Goal: Task Accomplishment & Management: Complete application form

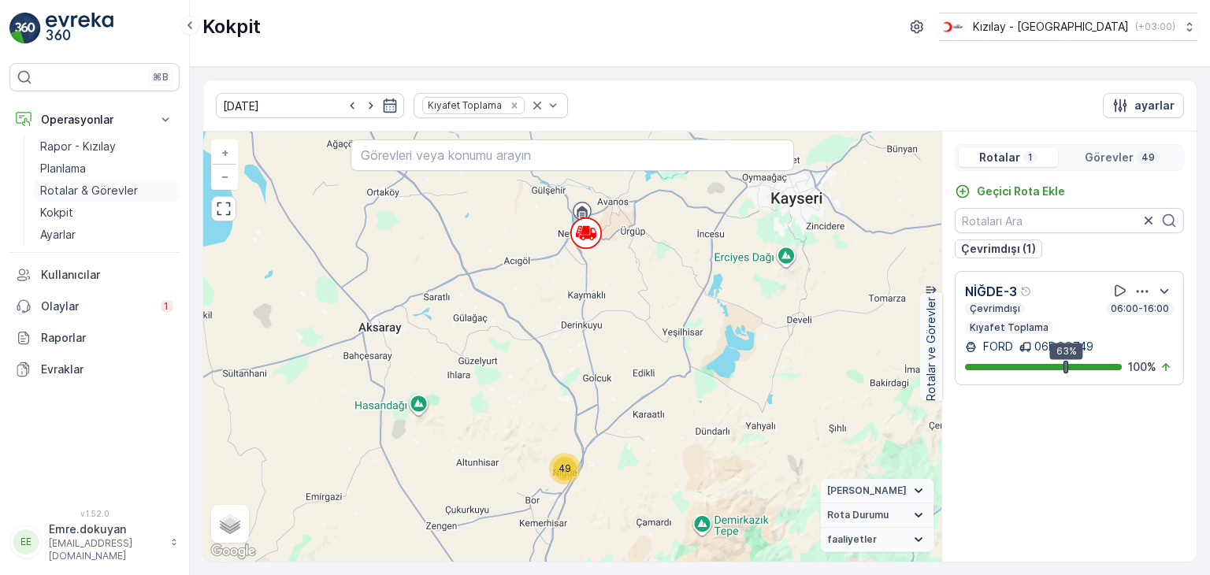
click at [107, 192] on p "Rotalar & Görevler" at bounding box center [89, 191] width 98 height 16
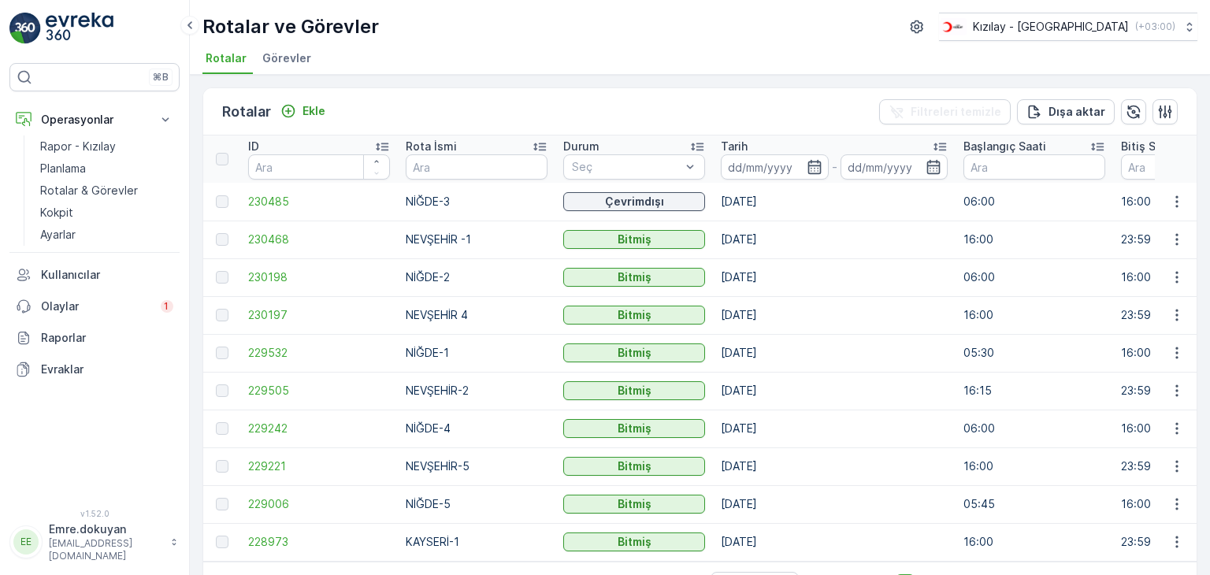
click at [843, 421] on td "[DATE]" at bounding box center [834, 429] width 243 height 38
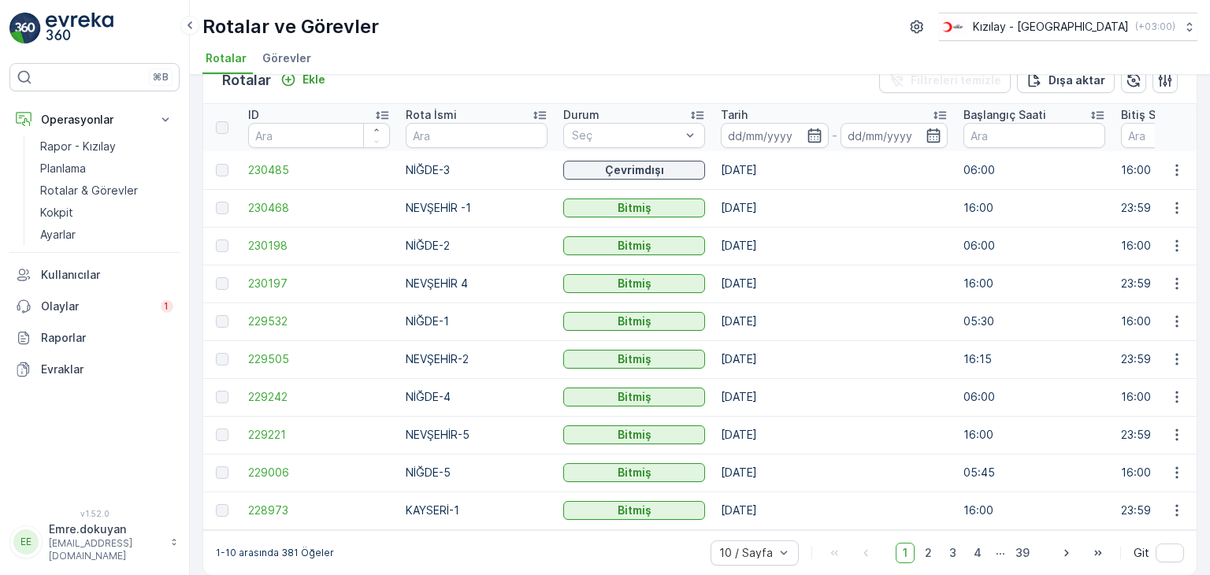
scroll to position [50, 0]
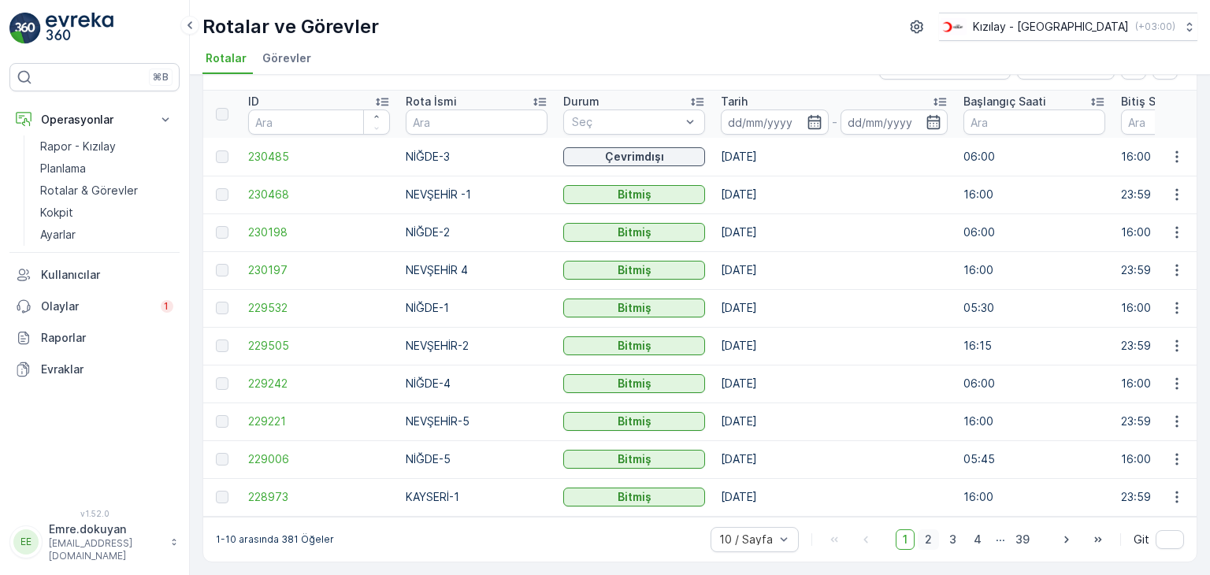
click at [926, 539] on span "2" at bounding box center [928, 539] width 21 height 20
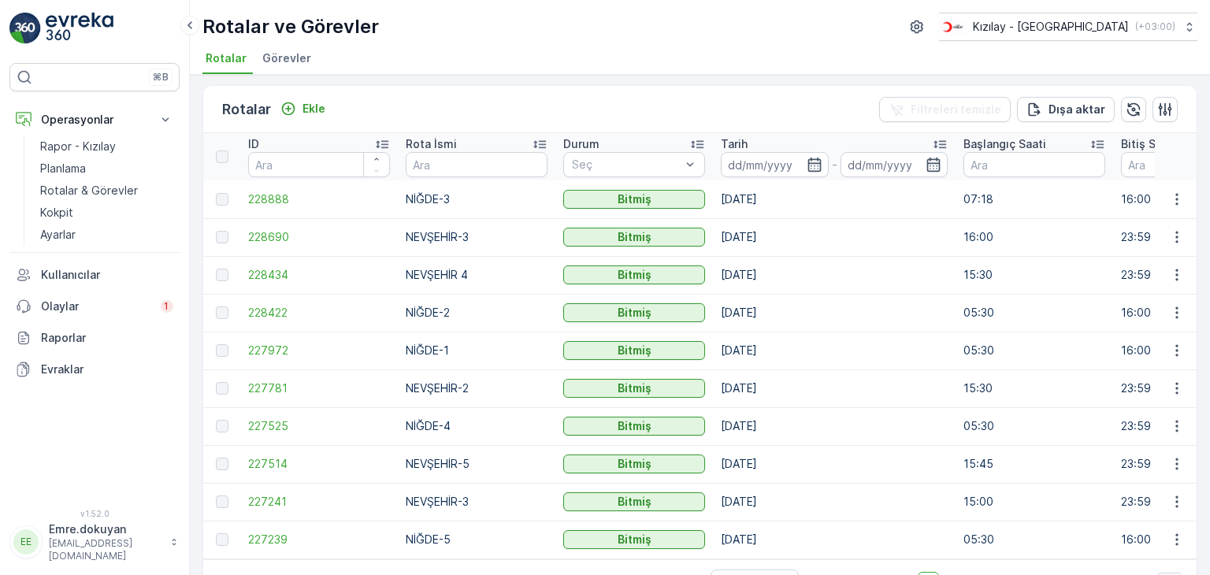
scroll to position [50, 0]
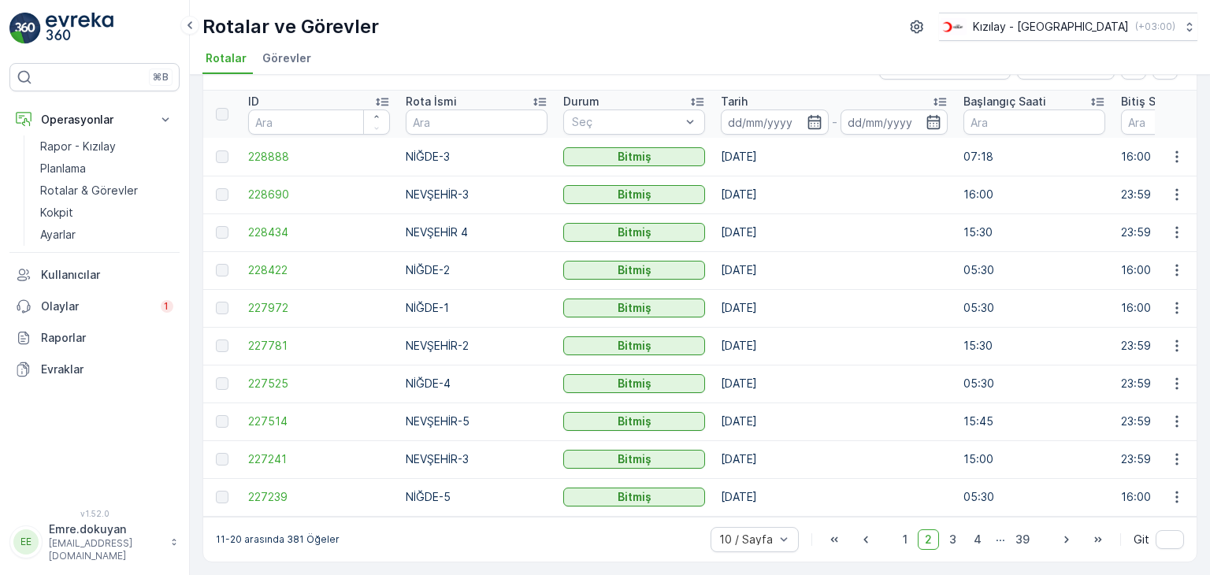
click at [800, 357] on td "[DATE]" at bounding box center [834, 346] width 243 height 38
click at [903, 538] on span "1" at bounding box center [904, 539] width 19 height 20
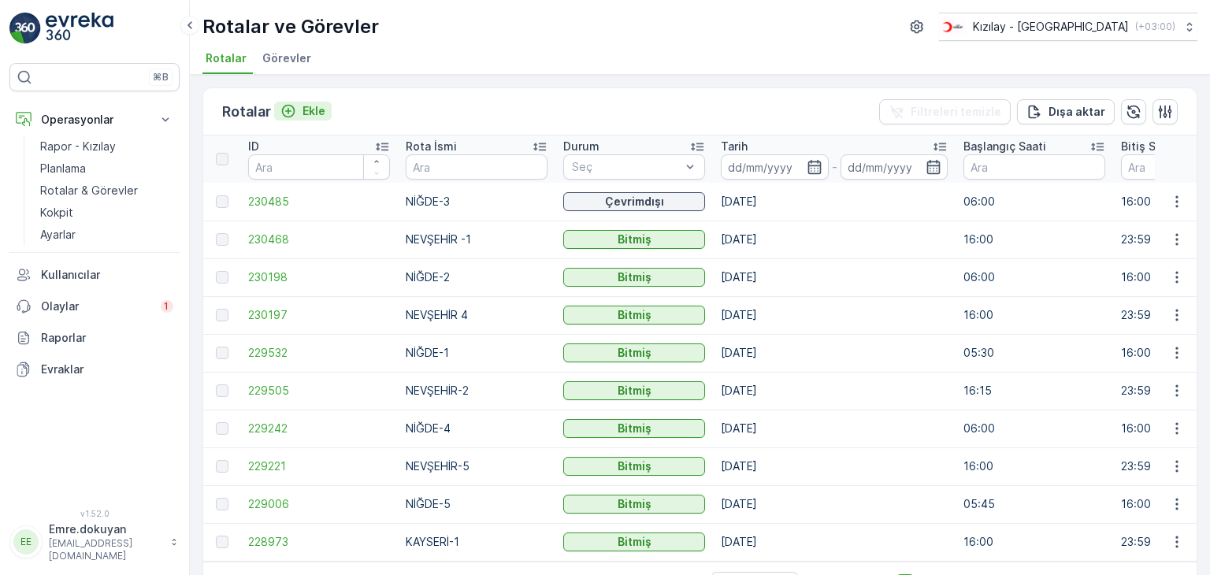
click at [316, 104] on p "Ekle" at bounding box center [313, 111] width 23 height 16
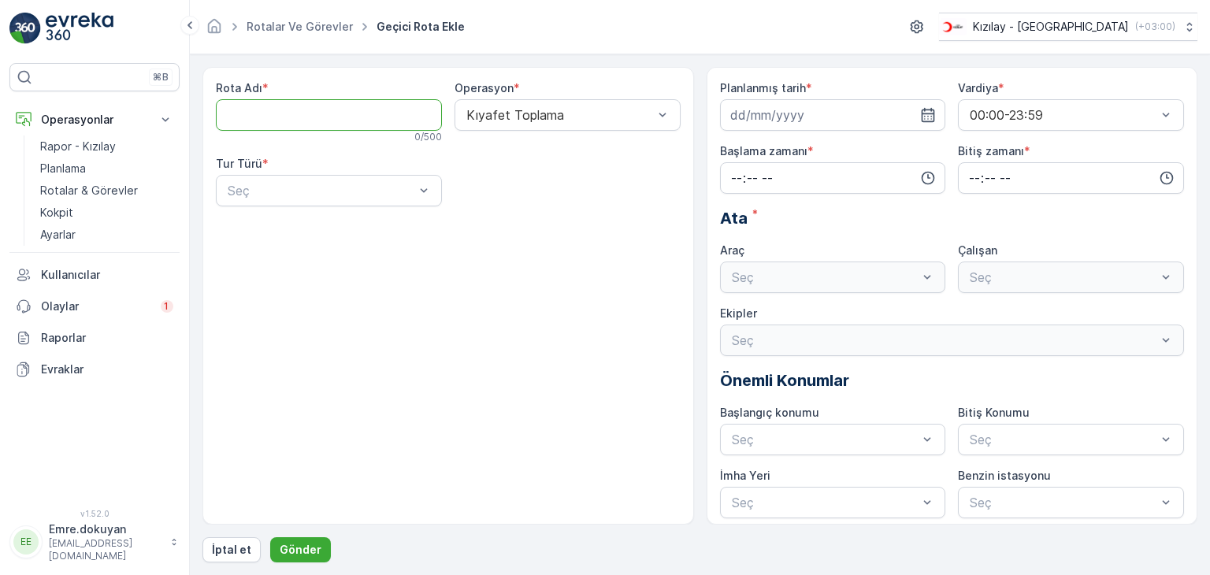
click at [308, 111] on Adı "Rota Adı" at bounding box center [329, 115] width 226 height 32
type Adı "NİĞDE-5"
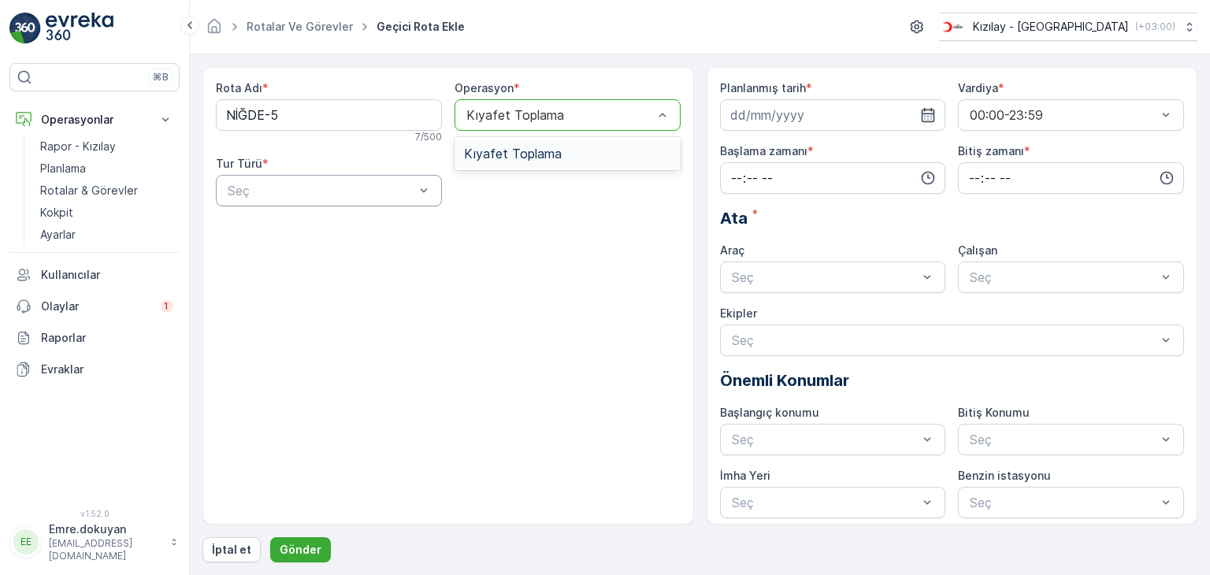
drag, startPoint x: 542, startPoint y: 150, endPoint x: 333, endPoint y: 180, distance: 210.8
click at [542, 150] on span "Kıyafet Toplama" at bounding box center [513, 153] width 98 height 14
click at [307, 220] on div "Statik" at bounding box center [329, 229] width 226 height 27
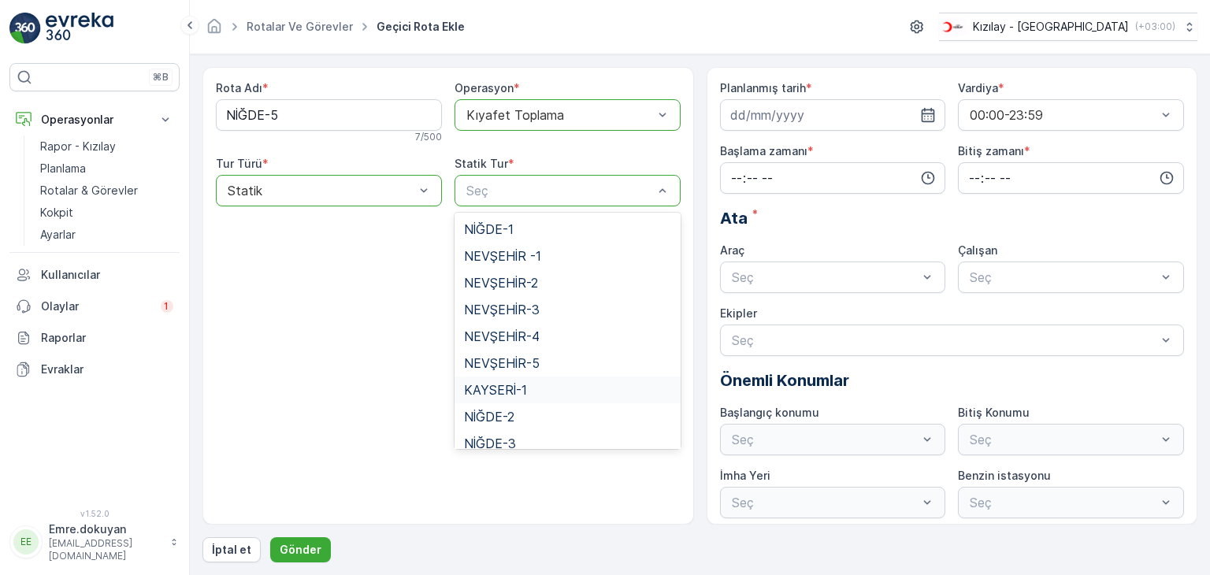
scroll to position [65, 0]
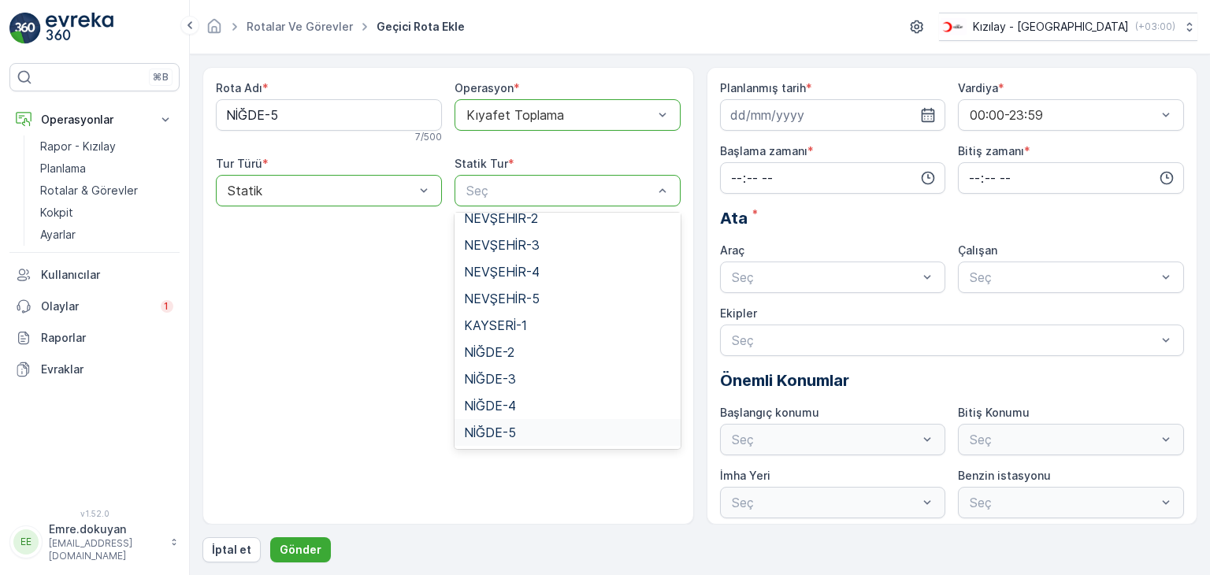
click at [503, 434] on span "NİĞDE-5" at bounding box center [490, 432] width 52 height 14
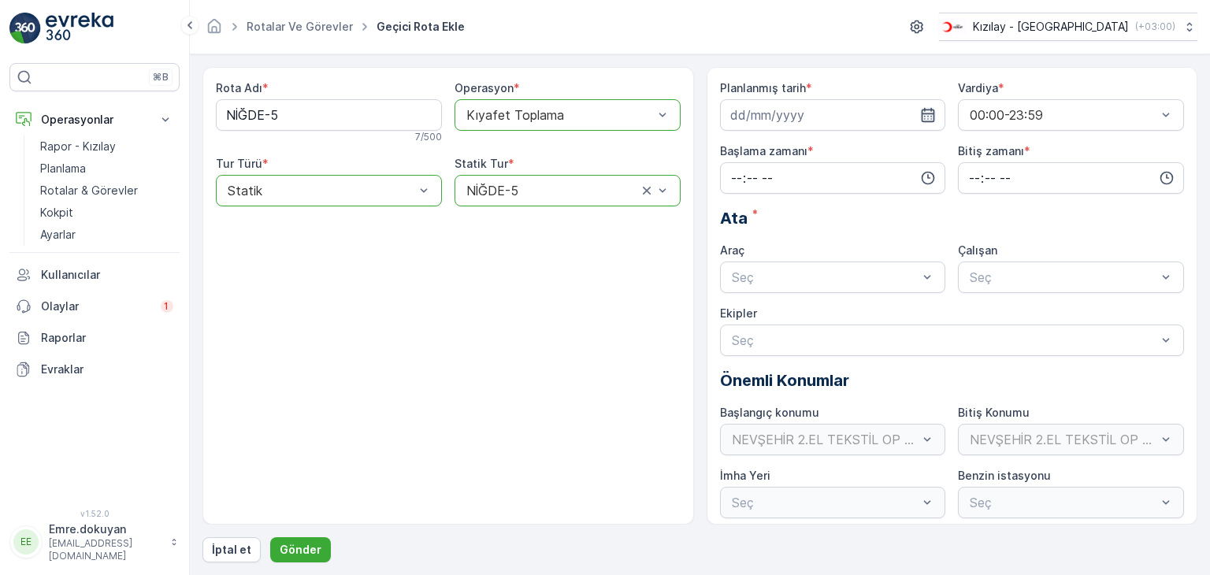
click at [932, 114] on icon "button" at bounding box center [928, 115] width 16 height 16
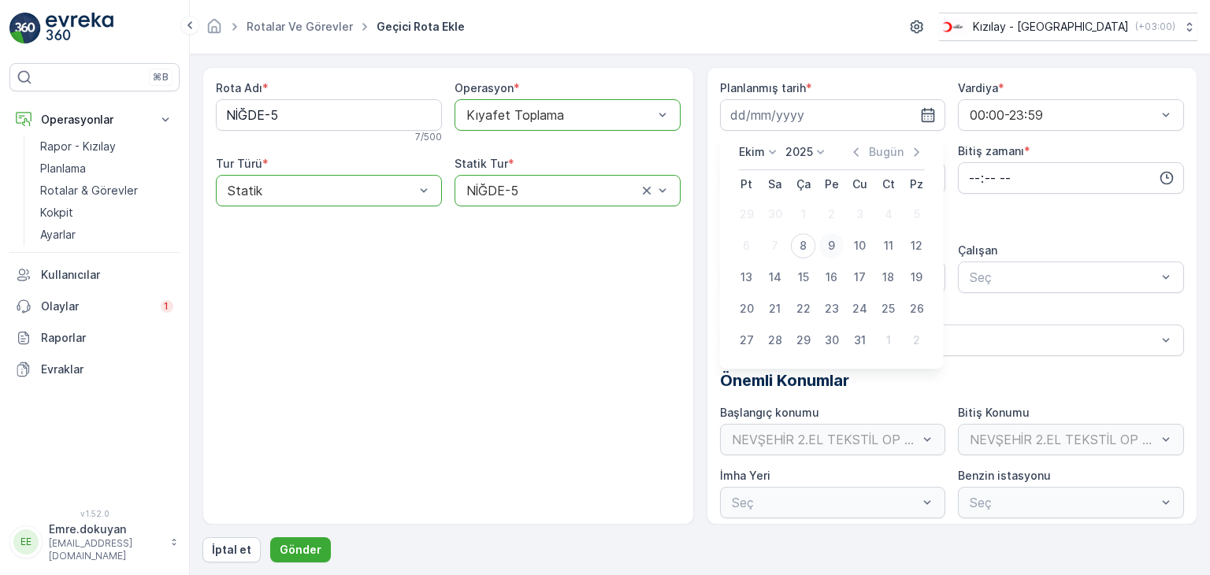
click at [831, 248] on div "9" at bounding box center [831, 245] width 25 height 25
type input "[DATE]"
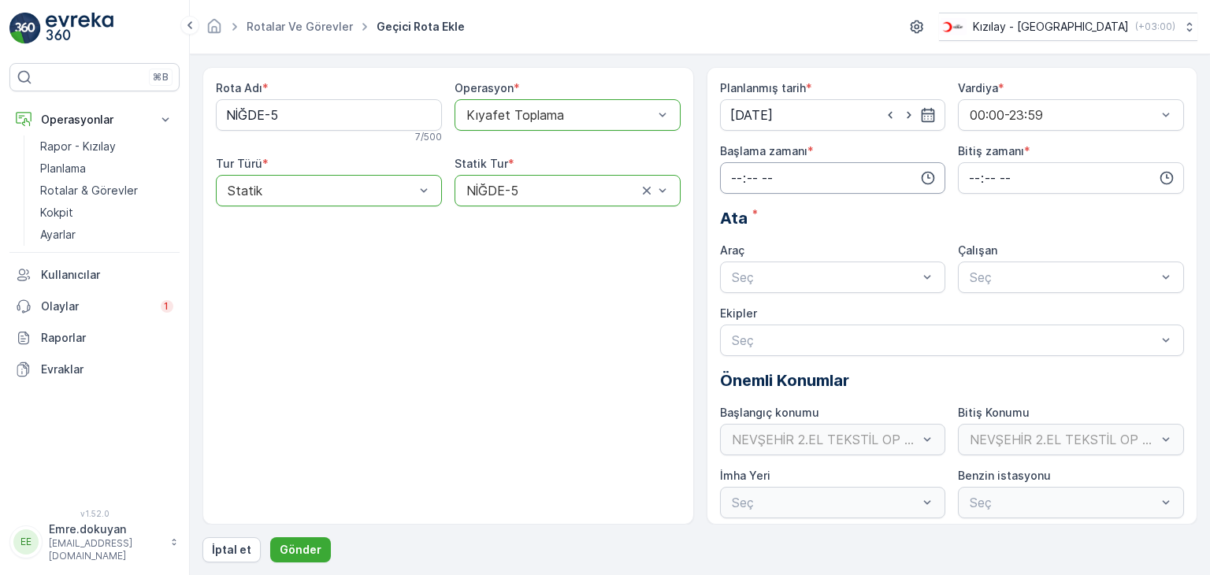
click at [731, 174] on input "time" at bounding box center [833, 178] width 226 height 32
click at [734, 338] on span "06" at bounding box center [736, 337] width 14 height 16
type input "06:00"
click at [769, 207] on span "00" at bounding box center [769, 208] width 14 height 16
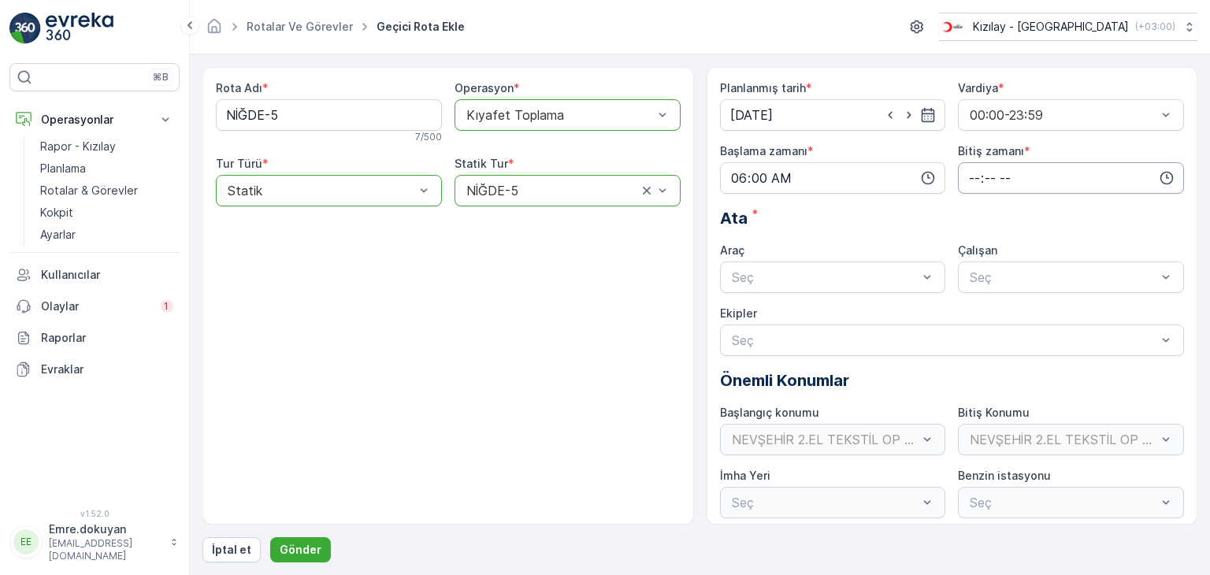
click at [964, 173] on input "time" at bounding box center [1071, 178] width 226 height 32
click at [973, 300] on span "15" at bounding box center [973, 303] width 13 height 16
click at [971, 321] on span "16" at bounding box center [973, 325] width 13 height 16
type input "16:00"
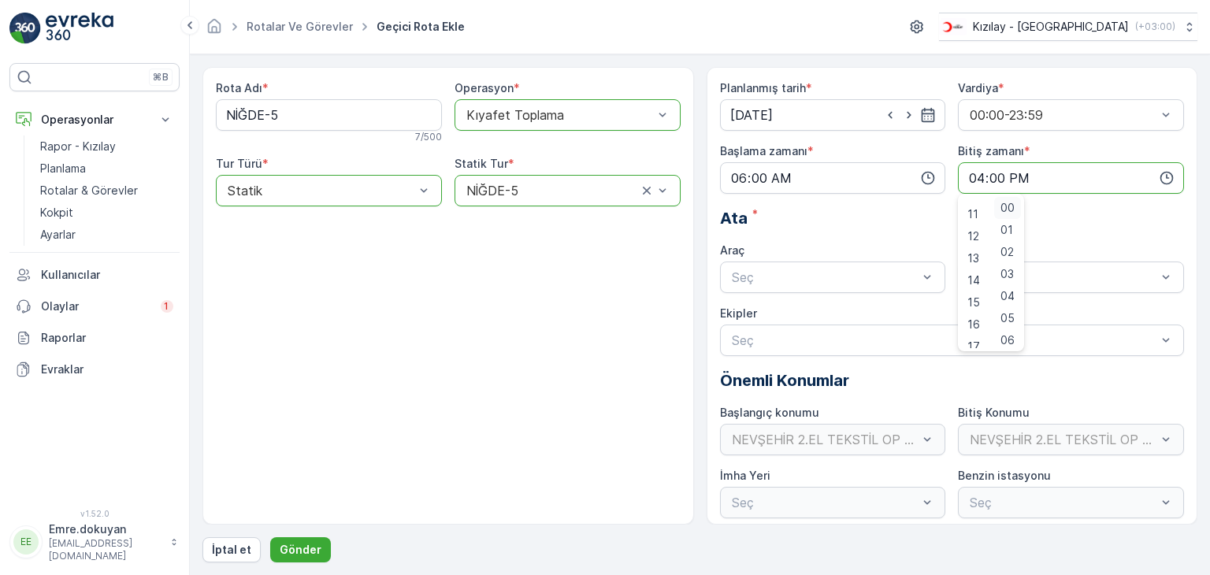
click at [1009, 202] on span "00" at bounding box center [1007, 208] width 14 height 16
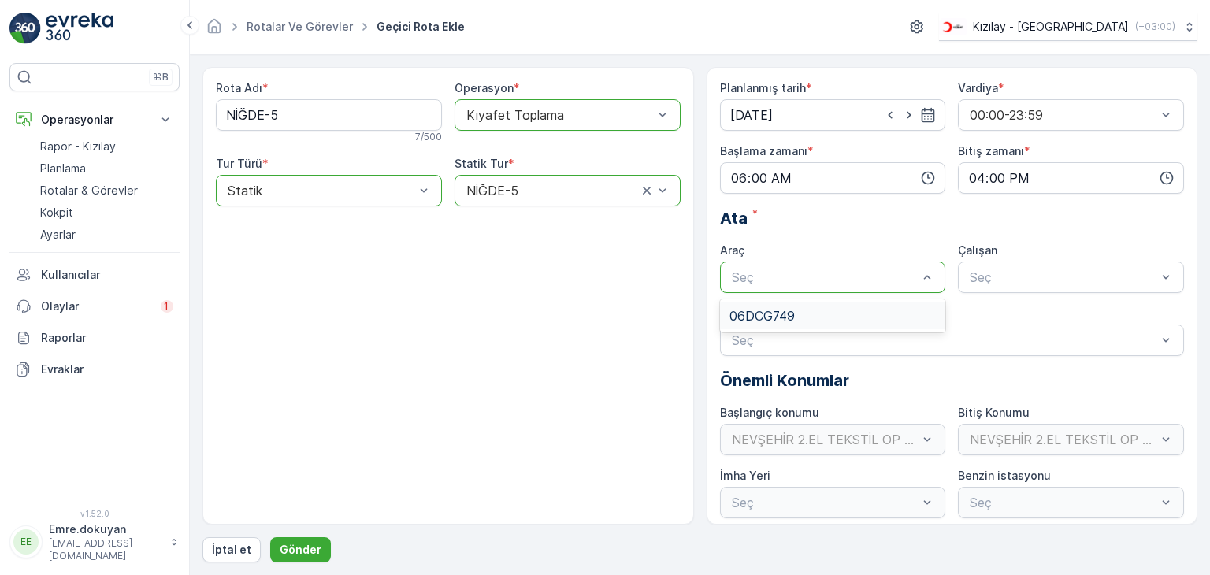
click at [776, 309] on span "06DCG749" at bounding box center [761, 316] width 65 height 14
click at [1009, 316] on div "FORD" at bounding box center [1070, 316] width 207 height 14
click at [300, 546] on p "Gönder" at bounding box center [301, 550] width 42 height 16
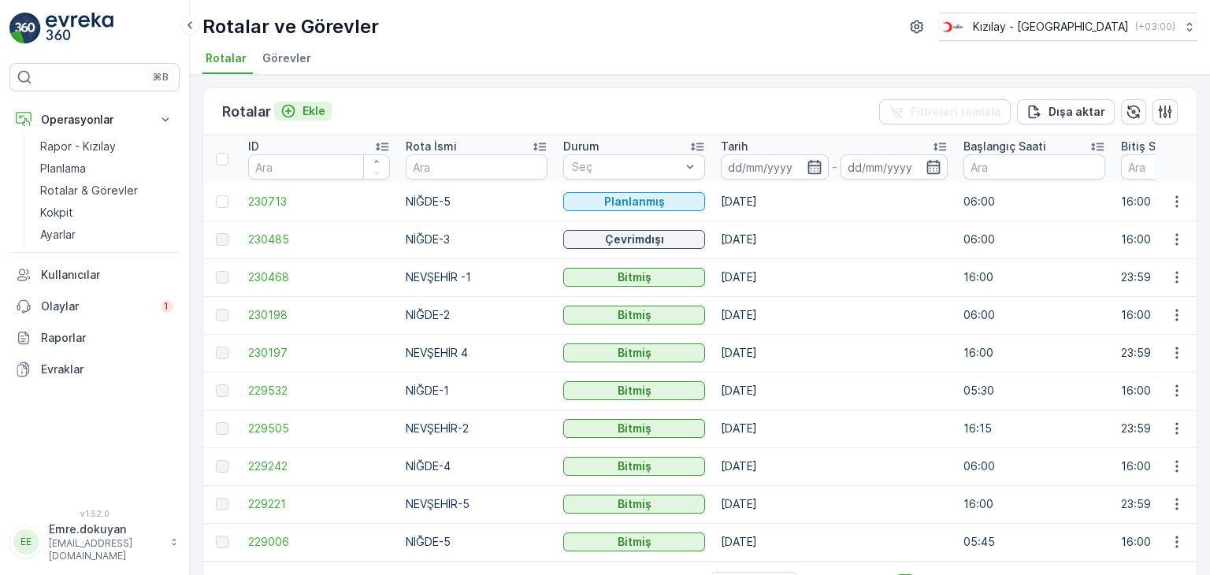
click at [319, 110] on p "Ekle" at bounding box center [313, 111] width 23 height 16
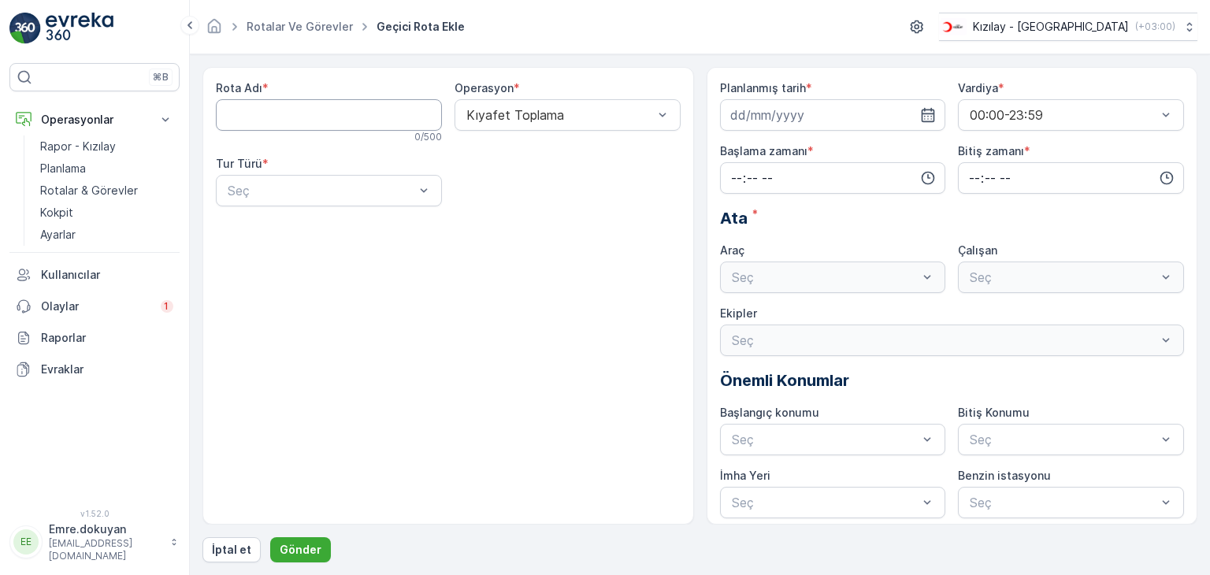
click at [320, 120] on Adı "Rota Adı" at bounding box center [329, 115] width 226 height 32
type Adı "NEVŞEHİR-3"
drag, startPoint x: 532, startPoint y: 148, endPoint x: 416, endPoint y: 169, distance: 118.3
click at [530, 150] on span "Kıyafet Toplama" at bounding box center [513, 153] width 98 height 14
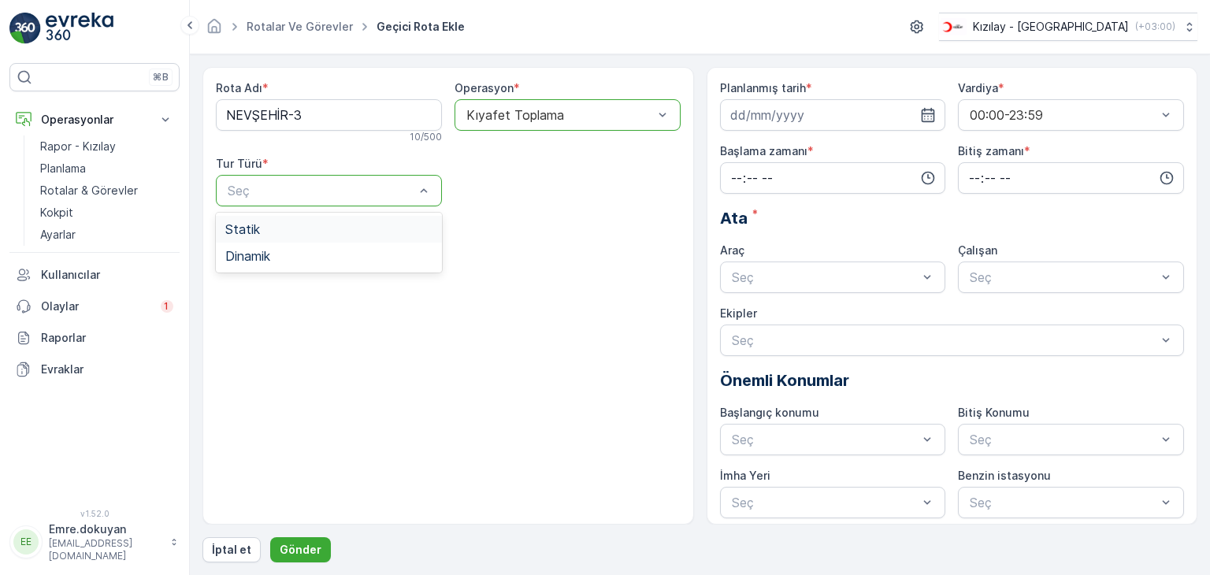
click at [324, 233] on div "Statik" at bounding box center [328, 229] width 207 height 14
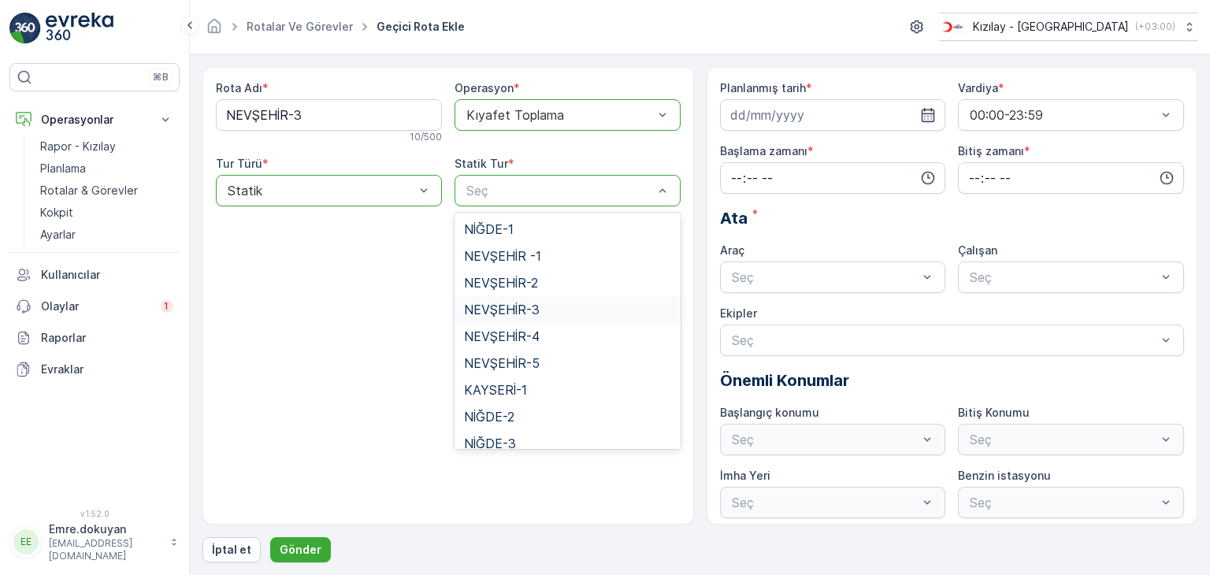
click at [509, 313] on span "NEVŞEHİR-3" at bounding box center [502, 309] width 76 height 14
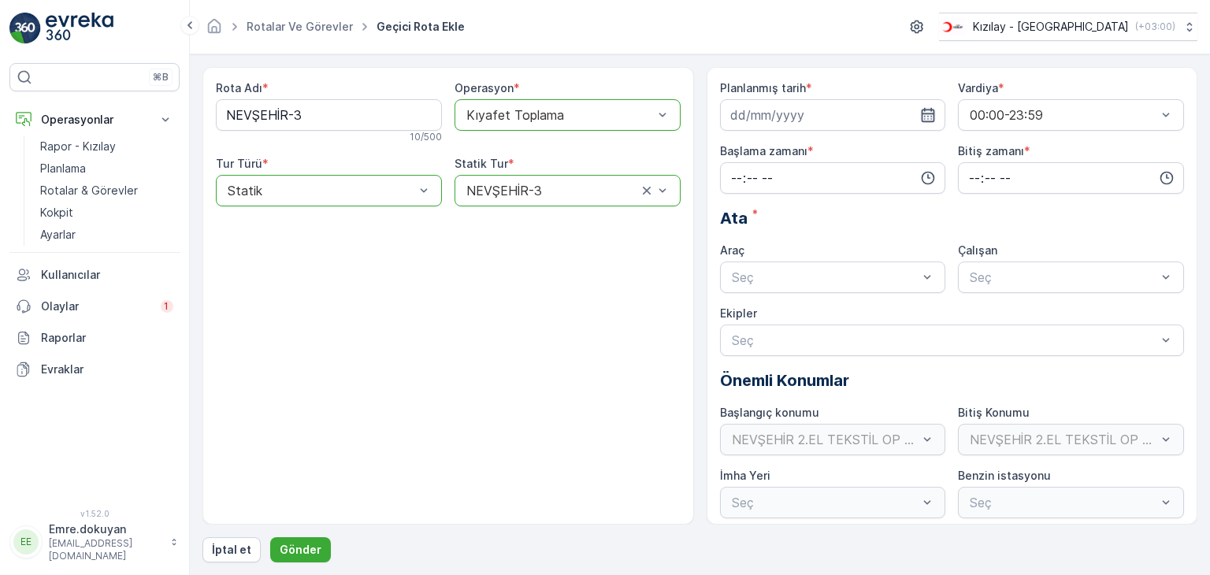
click at [927, 114] on icon "button" at bounding box center [928, 115] width 16 height 16
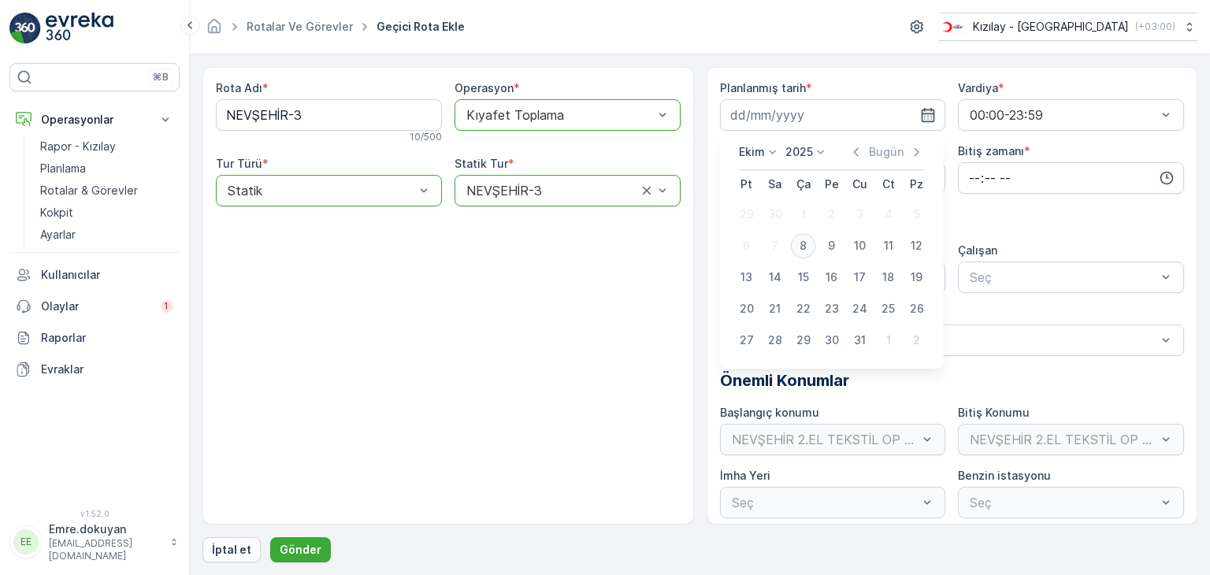
click at [803, 243] on div "8" at bounding box center [803, 245] width 25 height 25
type input "[DATE]"
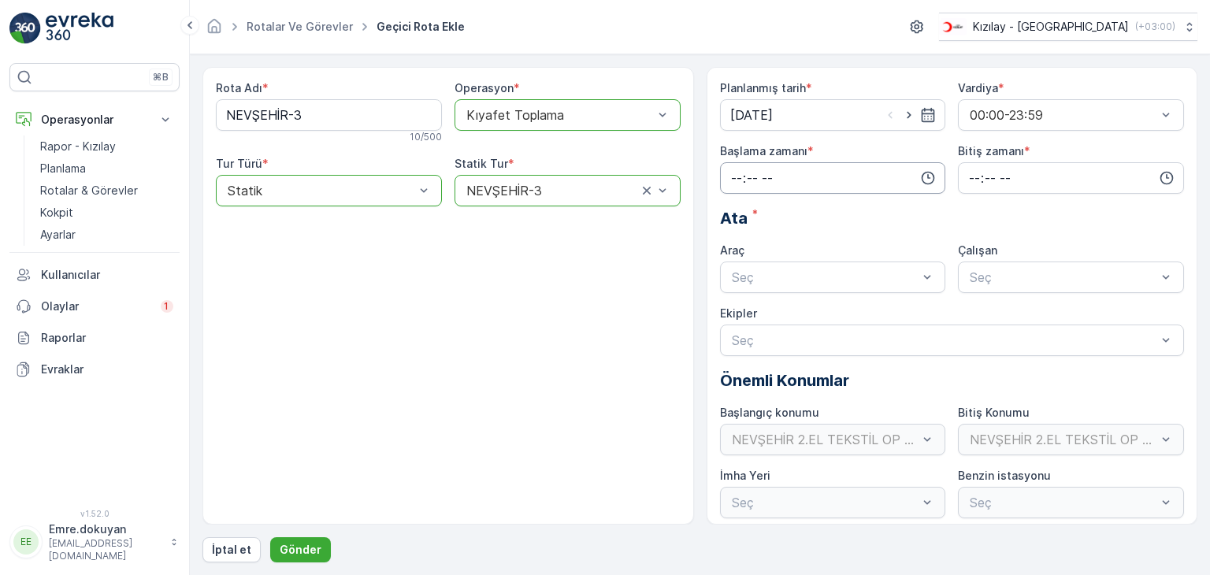
click at [728, 176] on input "time" at bounding box center [833, 178] width 226 height 32
click at [735, 244] on span "16" at bounding box center [735, 246] width 13 height 16
type input "16:00"
click at [771, 202] on span "00" at bounding box center [769, 208] width 14 height 16
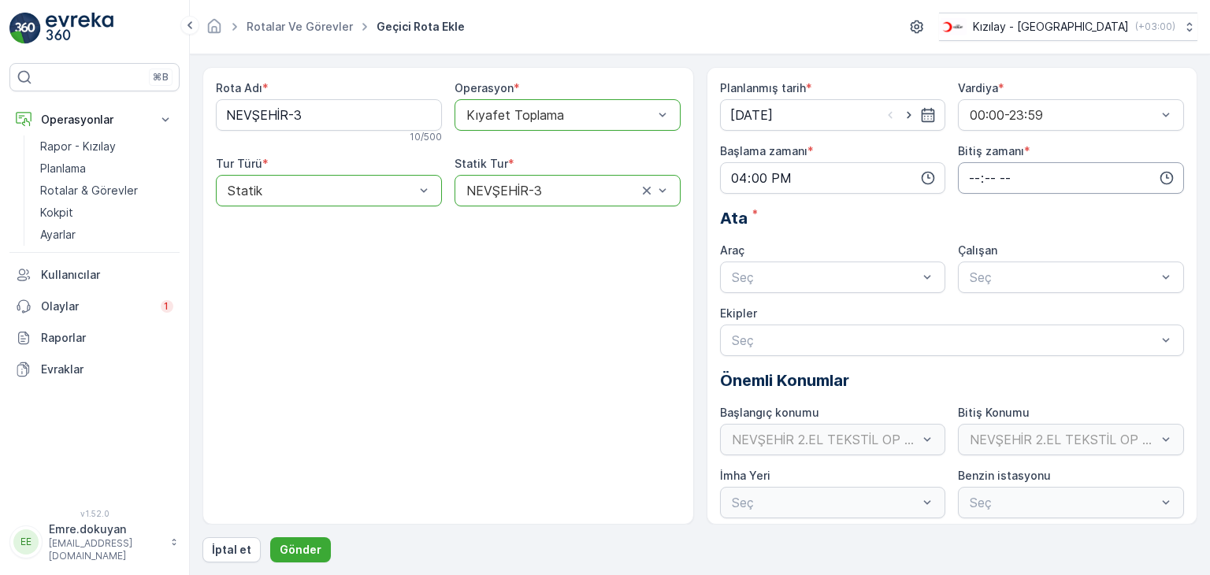
click at [963, 176] on input "time" at bounding box center [1071, 178] width 226 height 32
click at [969, 340] on span "23" at bounding box center [973, 337] width 13 height 16
click at [1010, 337] on span "59" at bounding box center [1007, 337] width 14 height 16
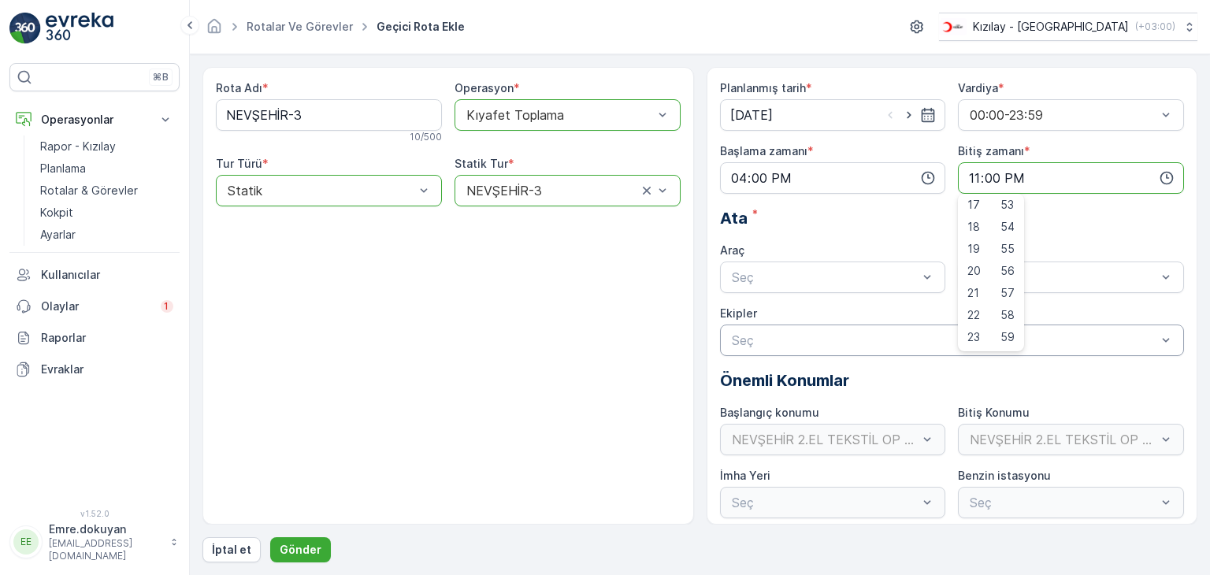
type input "23:59"
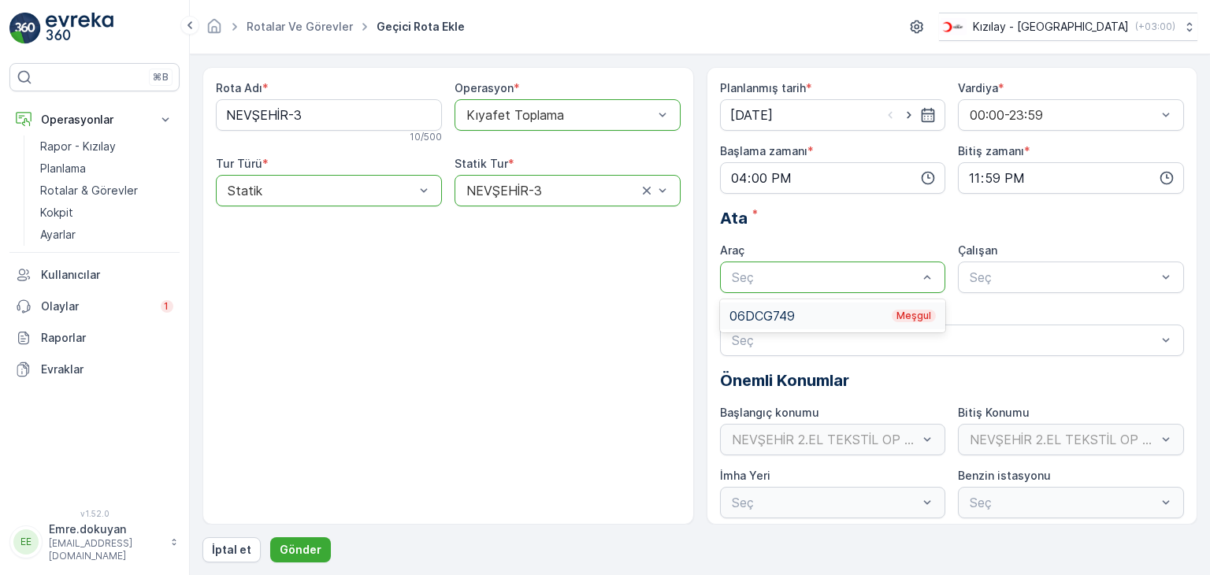
click at [760, 311] on div "06DCG749 Meşgul" at bounding box center [832, 316] width 207 height 14
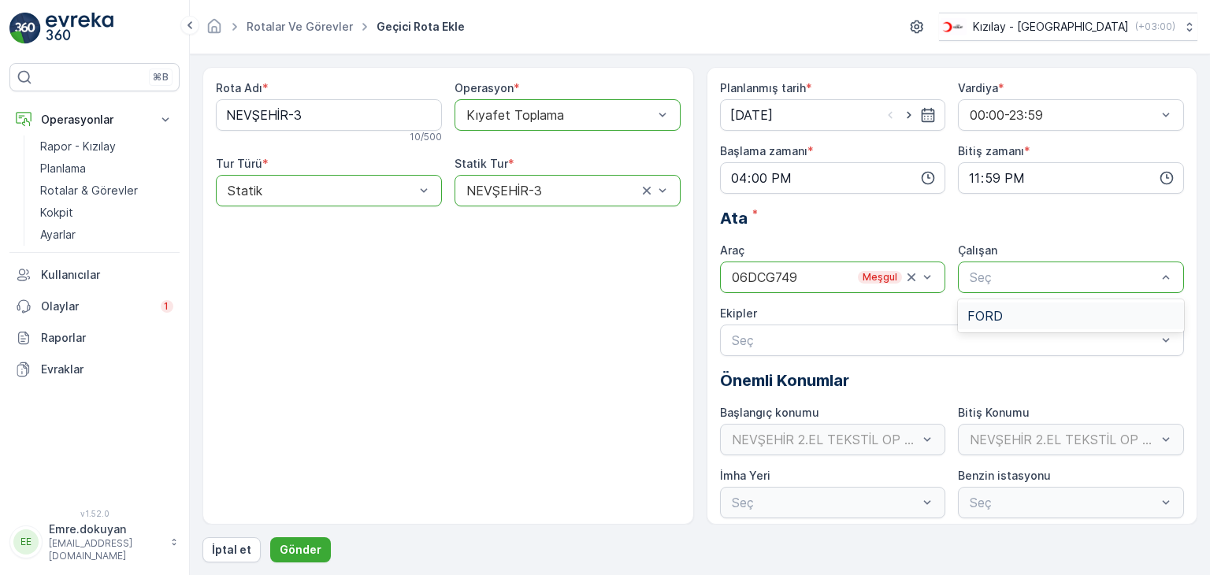
click at [1013, 306] on div "FORD" at bounding box center [1071, 315] width 226 height 27
click at [297, 543] on p "Gönder" at bounding box center [301, 550] width 42 height 16
